Goal: Task Accomplishment & Management: Complete application form

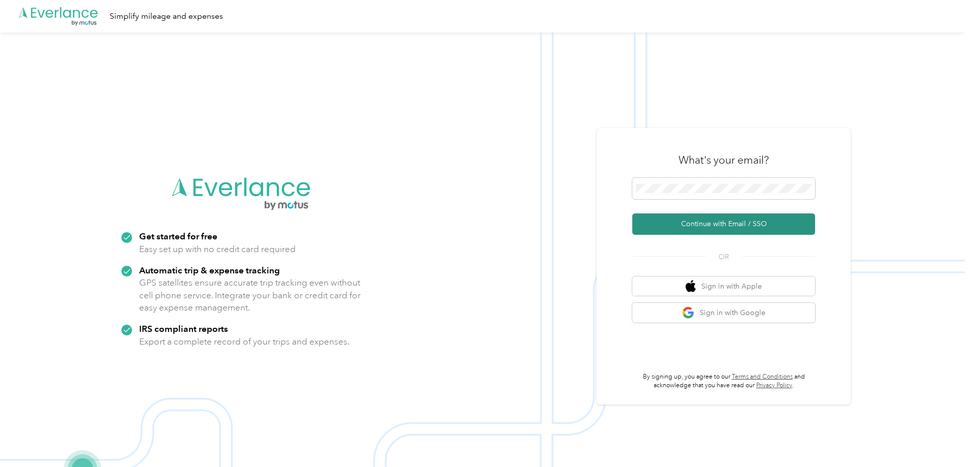
click at [714, 222] on button "Continue with Email / SSO" at bounding box center [723, 223] width 183 height 21
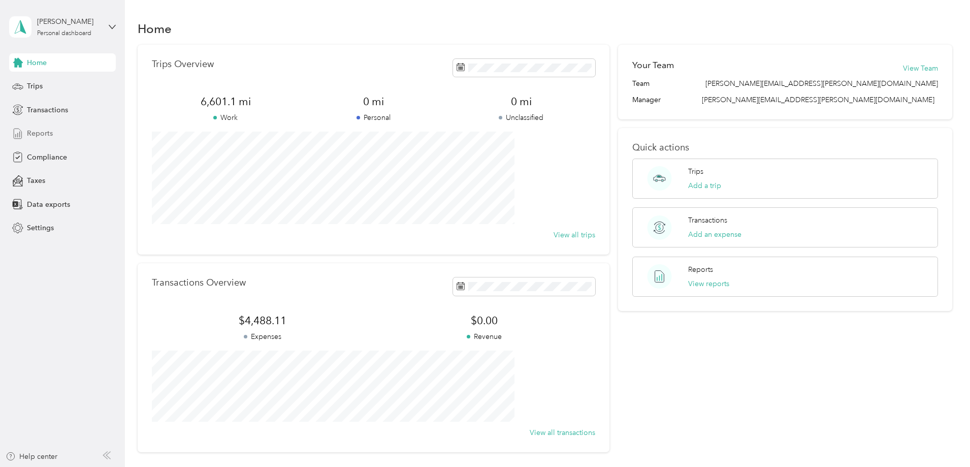
click at [65, 133] on div "Reports" at bounding box center [62, 133] width 107 height 18
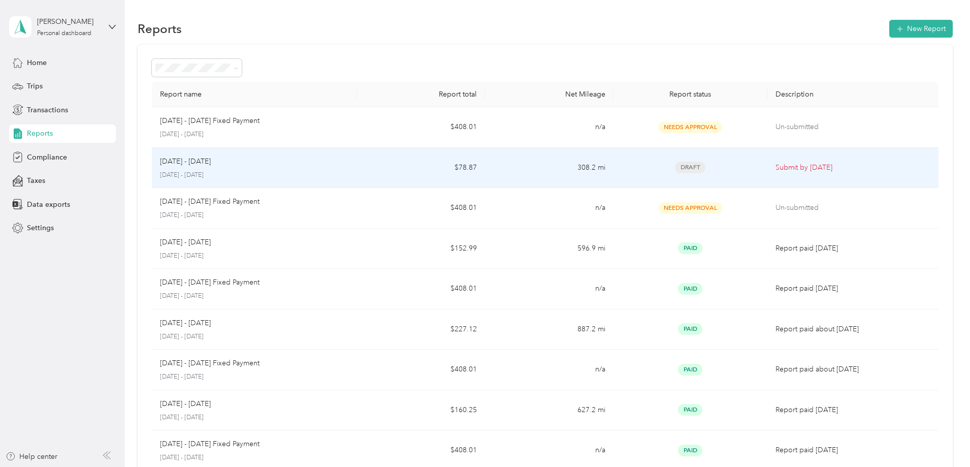
click at [349, 178] on p "[DATE] - [DATE]" at bounding box center [254, 175] width 189 height 9
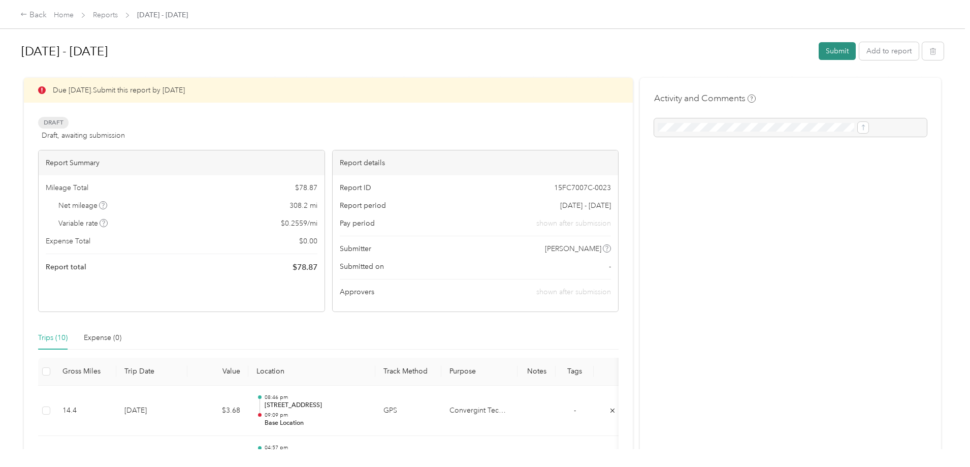
click at [819, 52] on button "Submit" at bounding box center [837, 51] width 37 height 18
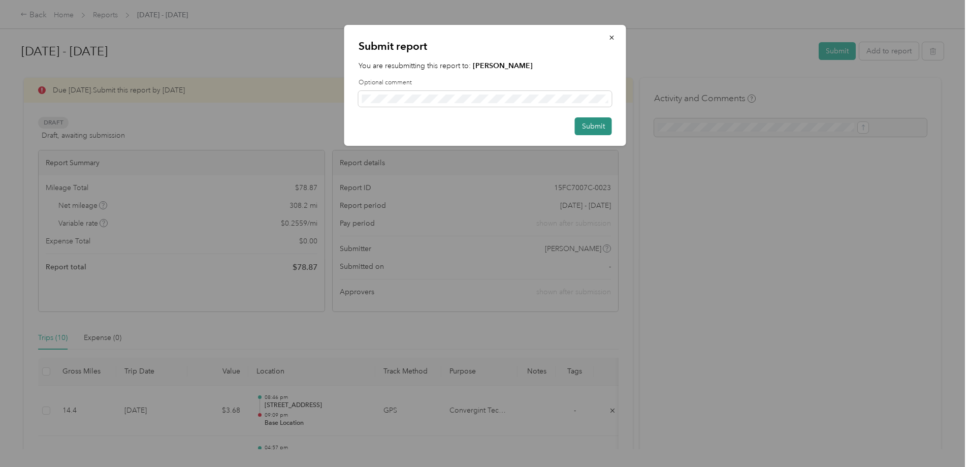
click at [589, 123] on button "Submit" at bounding box center [593, 126] width 37 height 18
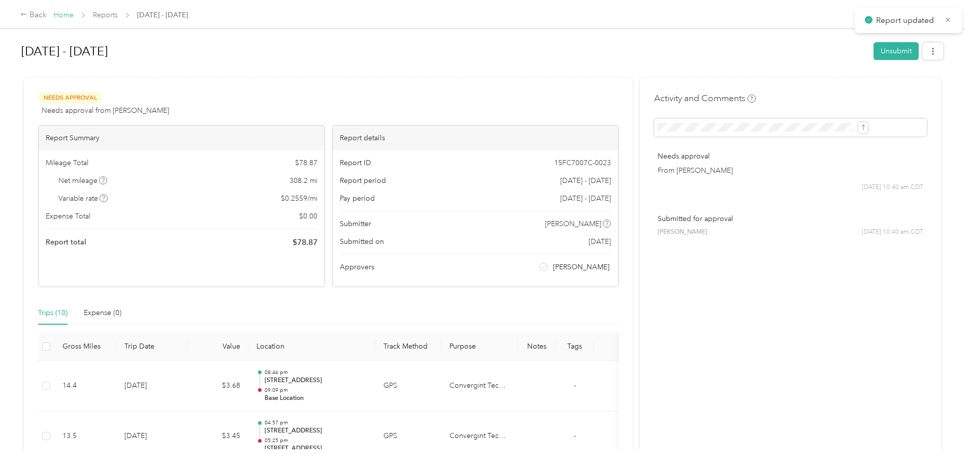
click at [74, 18] on link "Home" at bounding box center [64, 15] width 20 height 9
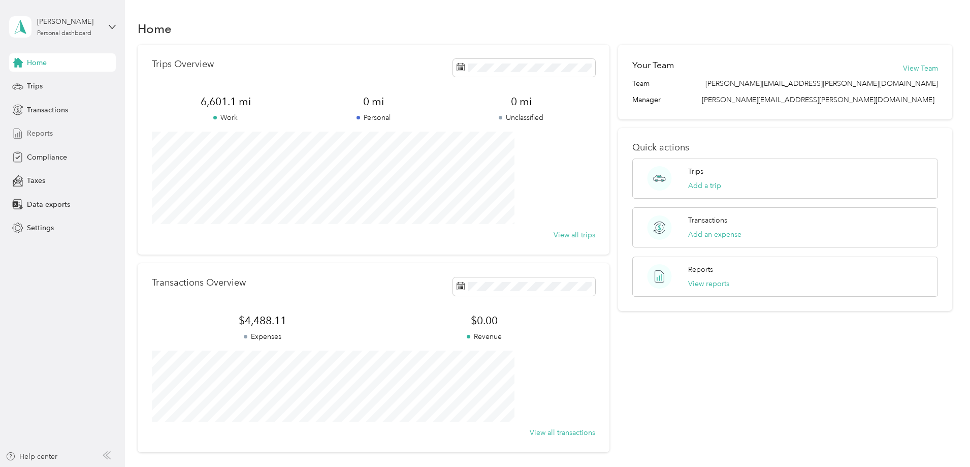
click at [72, 125] on div "Reports" at bounding box center [62, 133] width 107 height 18
